Goal: Navigation & Orientation: Find specific page/section

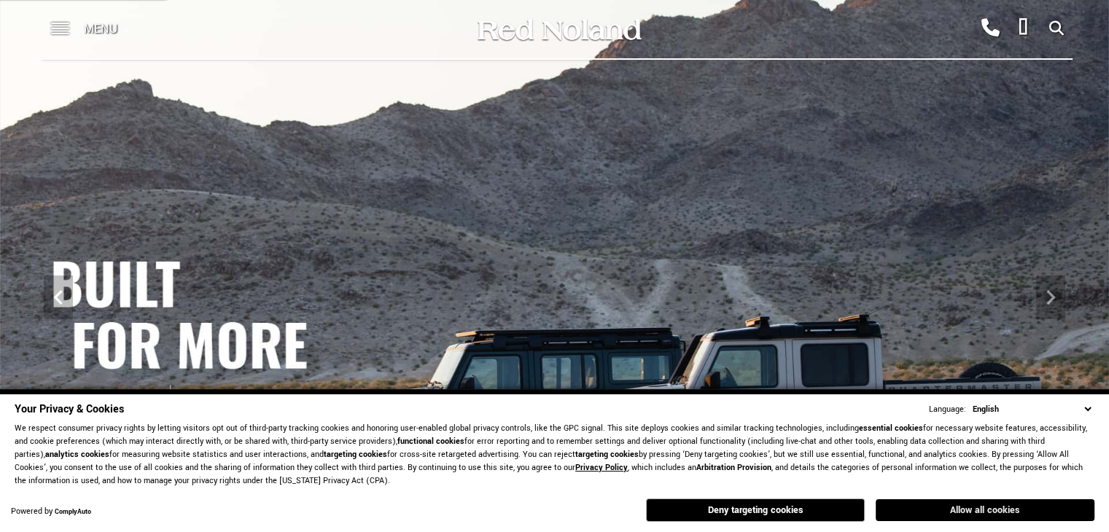
click at [965, 505] on button "Allow all cookies" at bounding box center [985, 510] width 219 height 22
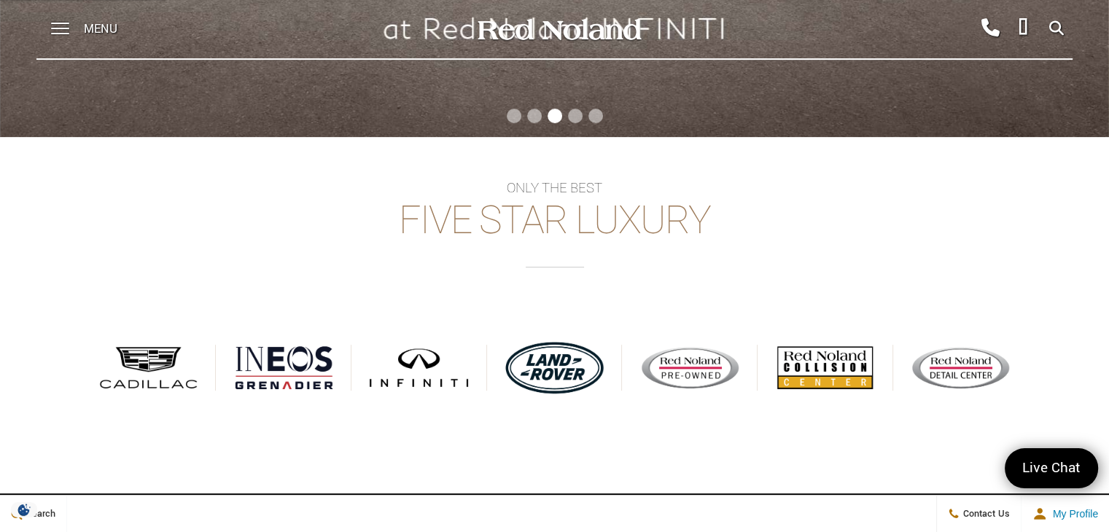
scroll to position [570, 0]
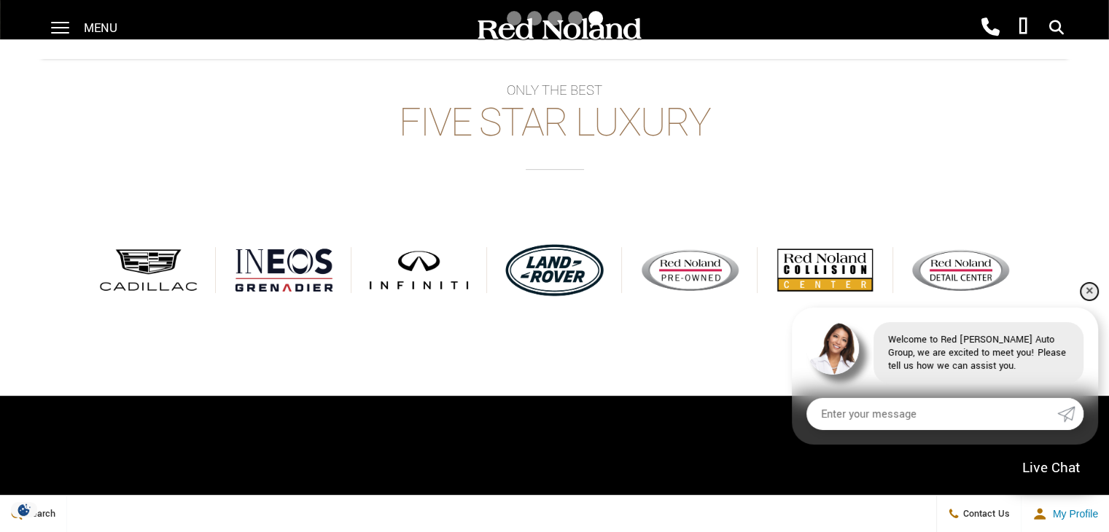
click at [1093, 293] on link "✕" at bounding box center [1089, 291] width 17 height 17
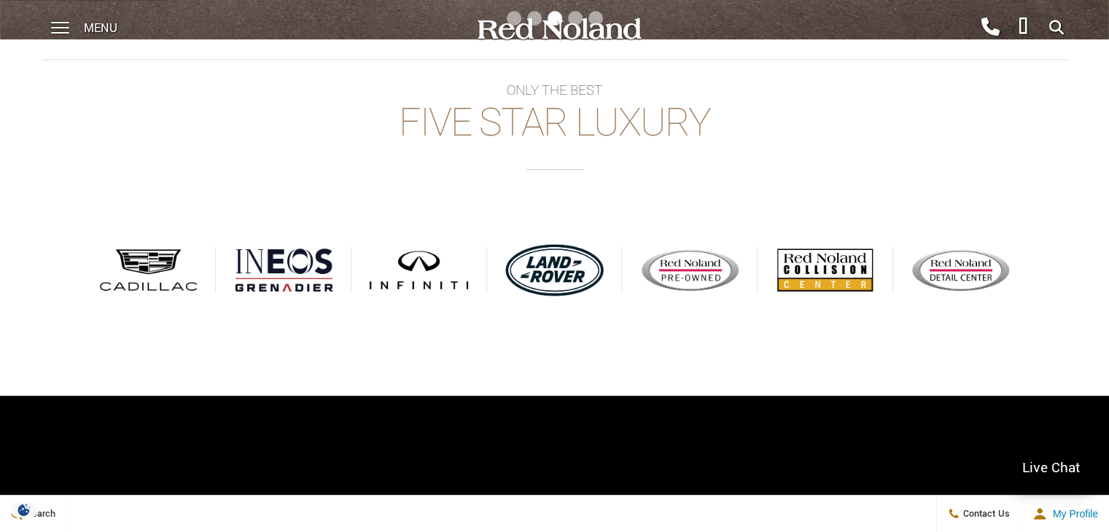
click at [459, 102] on h2 "Five Star Luxury" at bounding box center [554, 136] width 1109 height 68
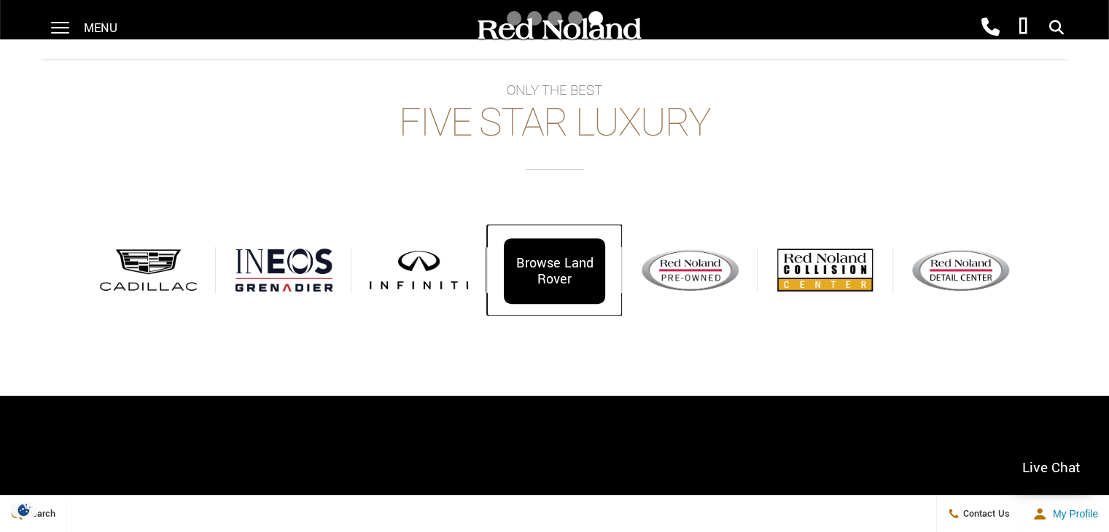
click at [614, 275] on div "Browse Land Rover" at bounding box center [555, 270] width 136 height 91
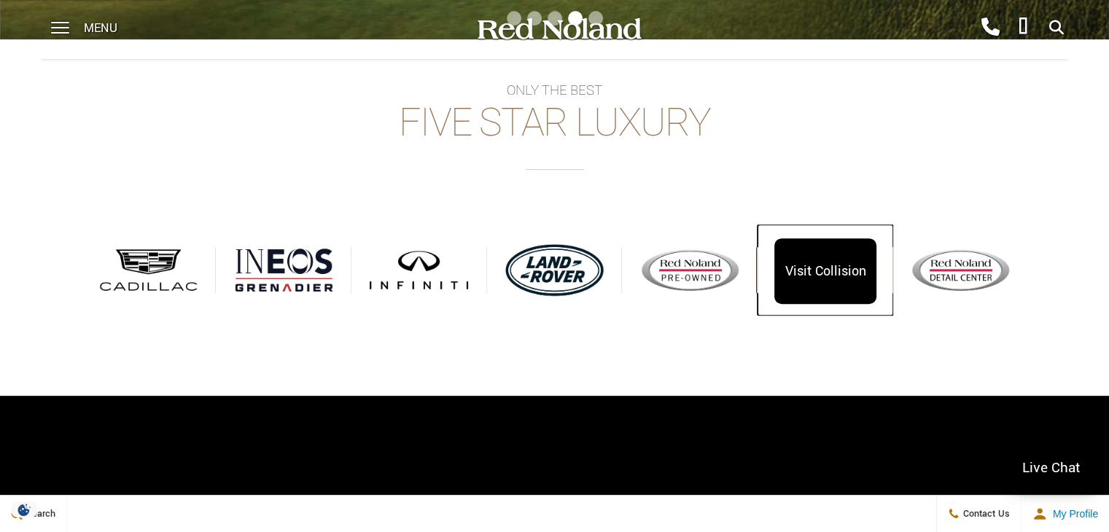
click at [838, 281] on div "Visit Collision" at bounding box center [824, 271] width 101 height 66
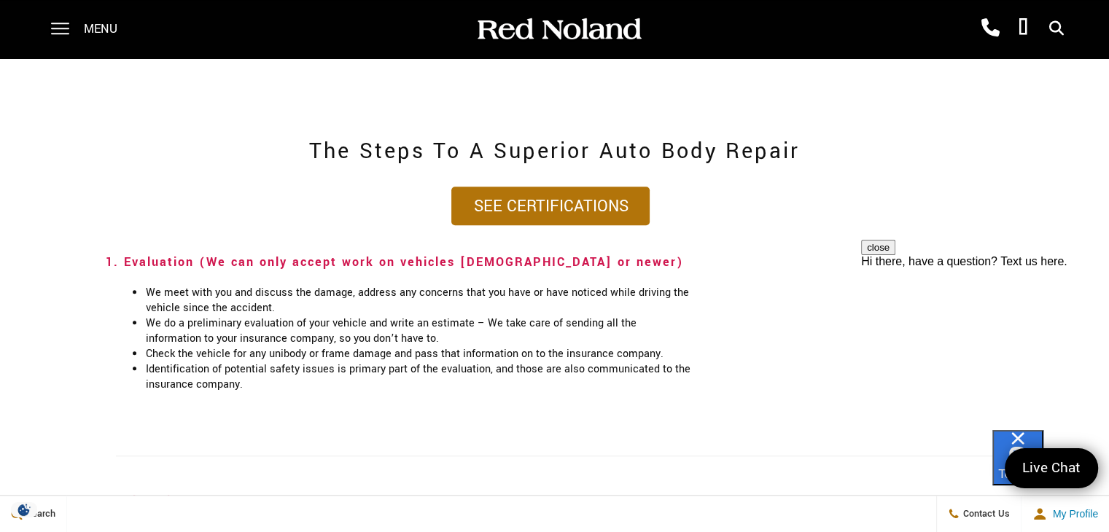
scroll to position [1362, 0]
